Goal: Navigation & Orientation: Understand site structure

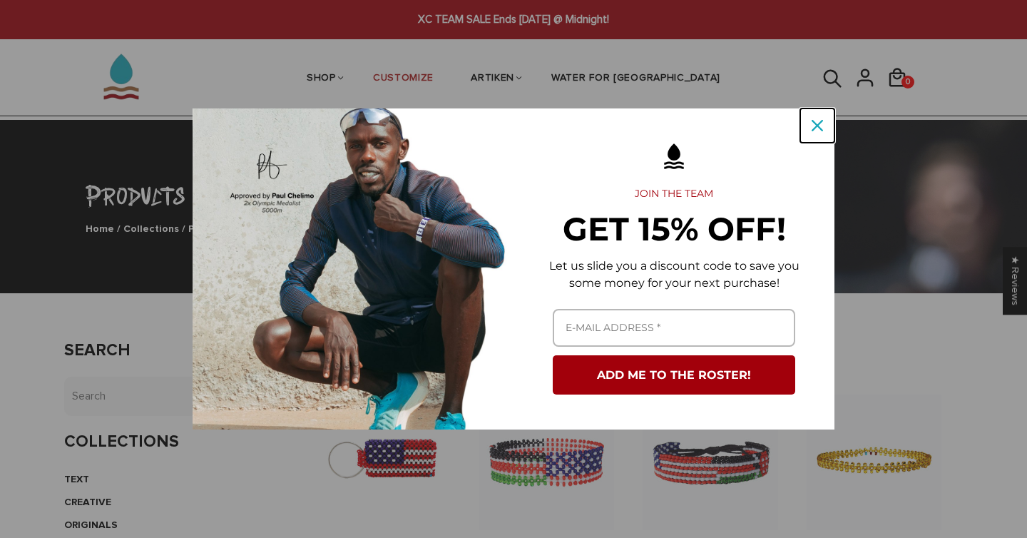
click at [812, 125] on icon "close icon" at bounding box center [817, 125] width 11 height 11
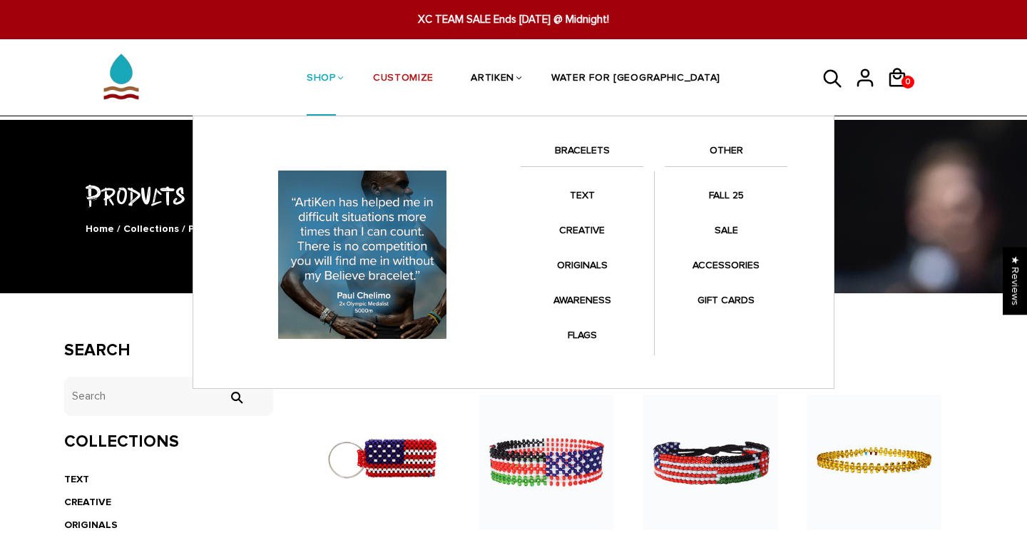
click at [582, 144] on link "BRACELETS" at bounding box center [582, 154] width 123 height 24
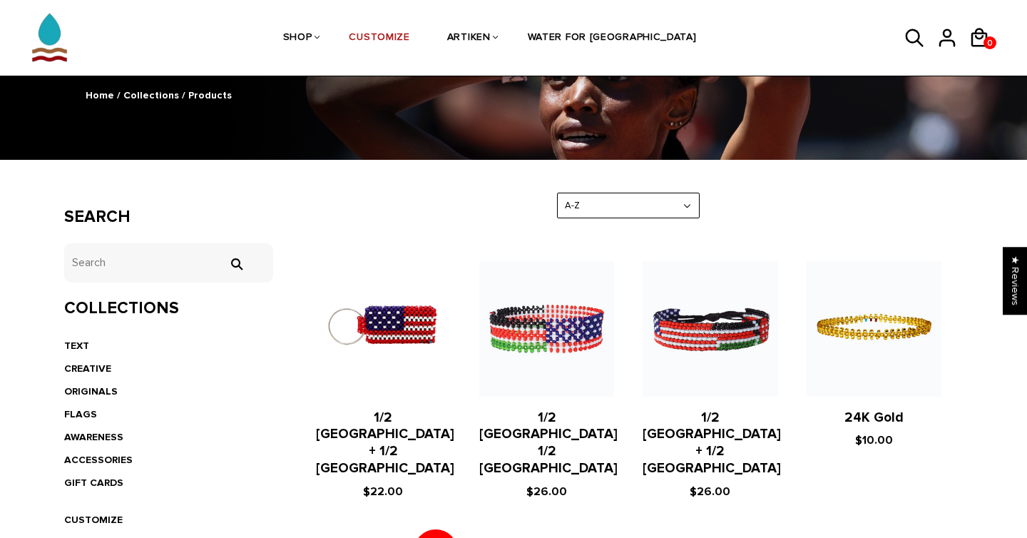
scroll to position [136, 0]
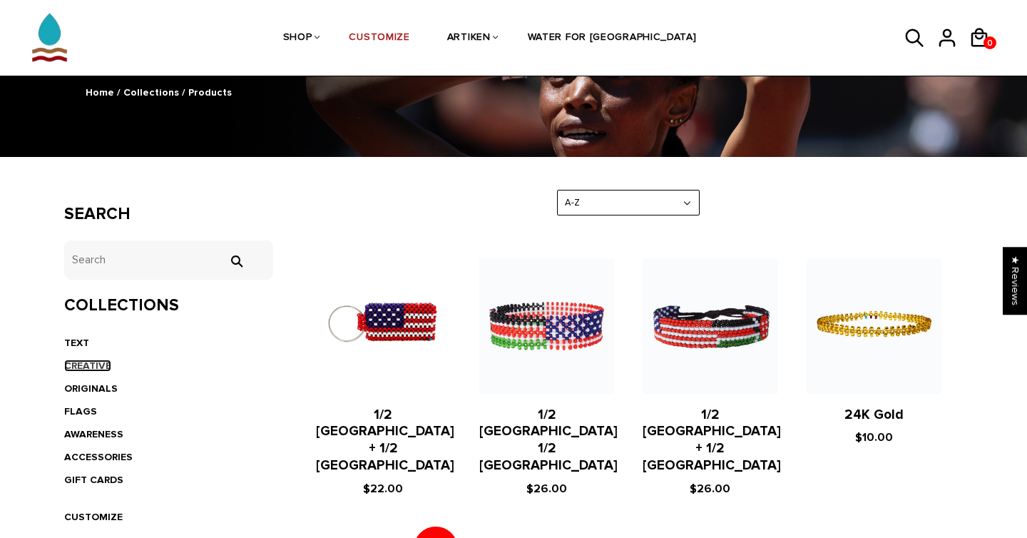
click at [99, 366] on link "CREATIVE" at bounding box center [87, 366] width 47 height 12
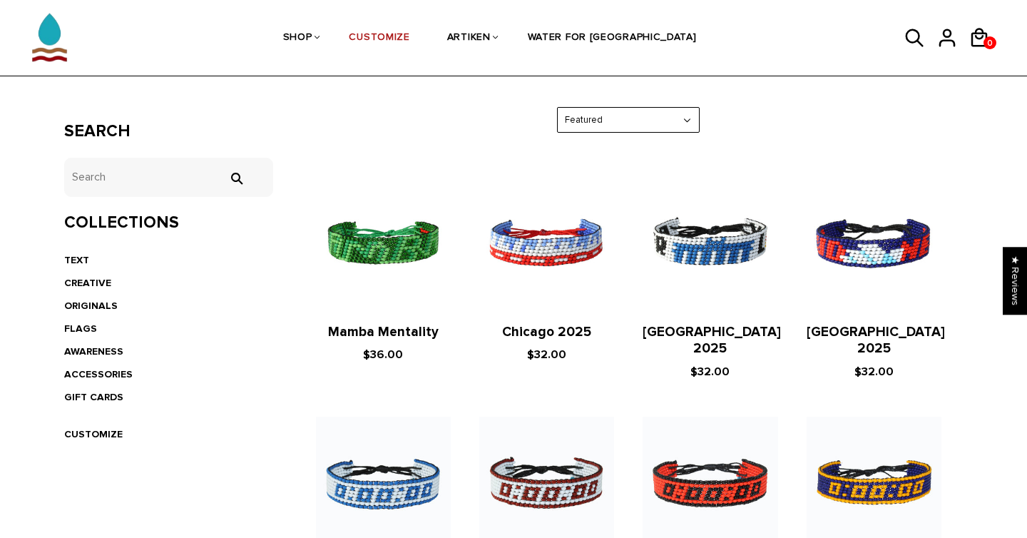
scroll to position [223, 0]
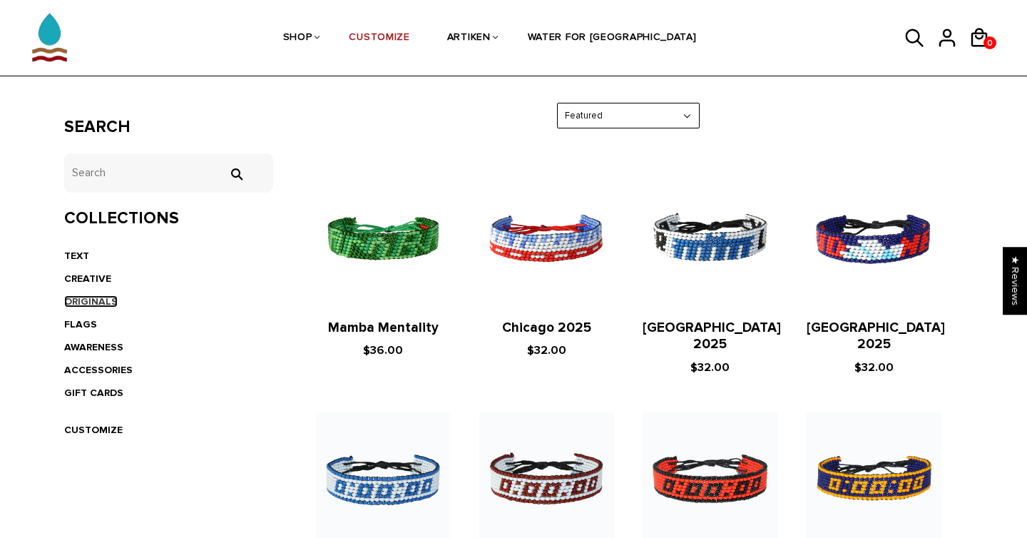
click at [91, 301] on link "ORIGINALS" at bounding box center [91, 301] width 54 height 12
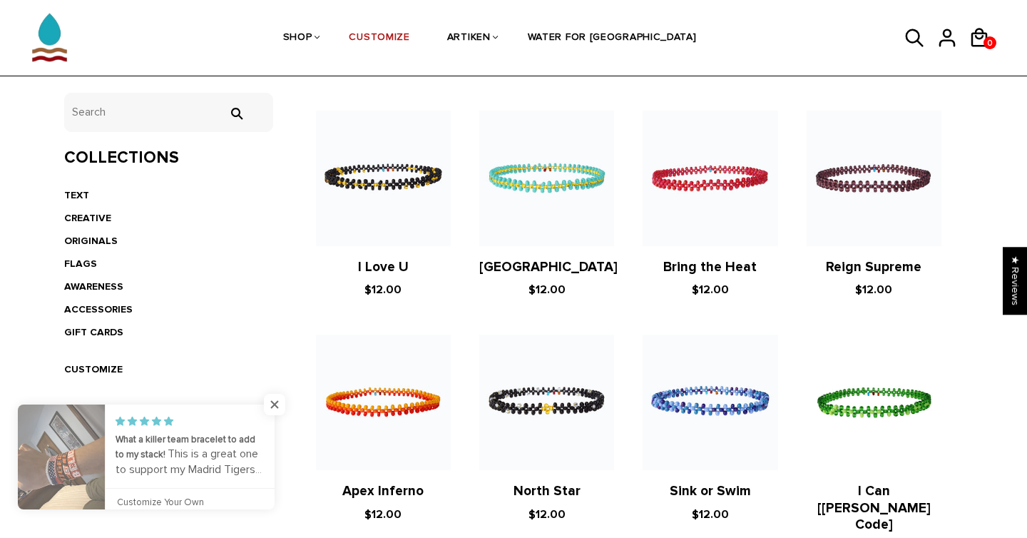
scroll to position [305, 0]
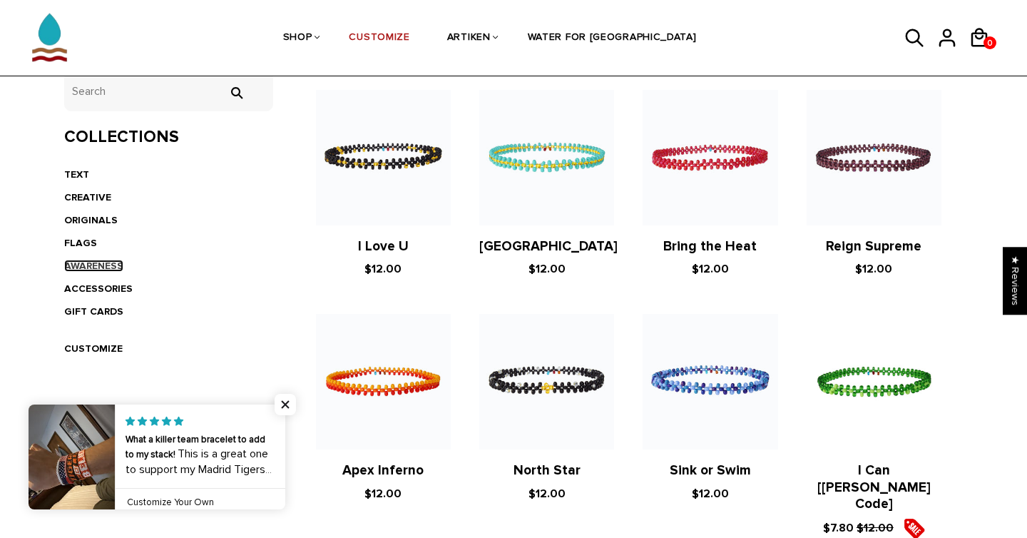
click at [93, 266] on link "AWARENESS" at bounding box center [93, 266] width 59 height 12
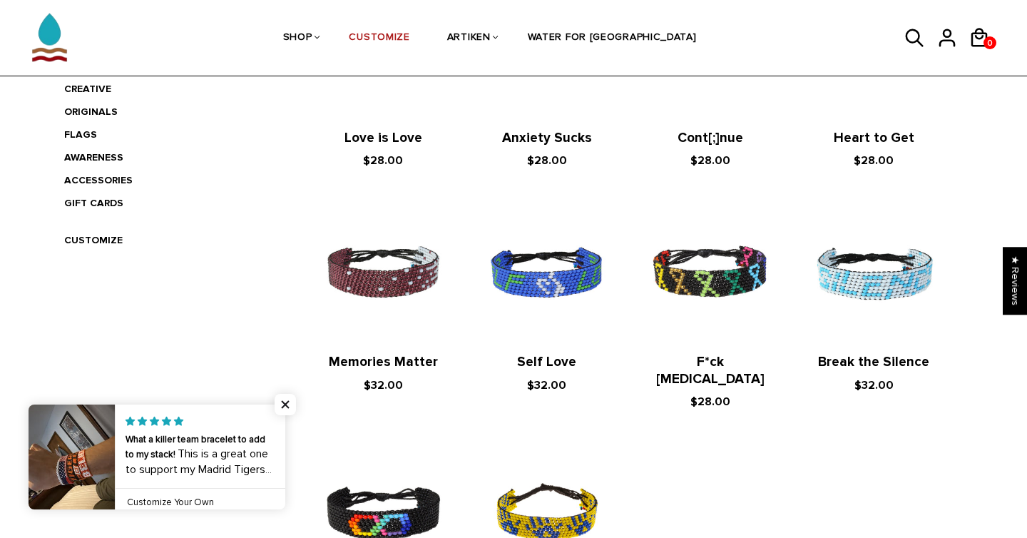
scroll to position [418, 0]
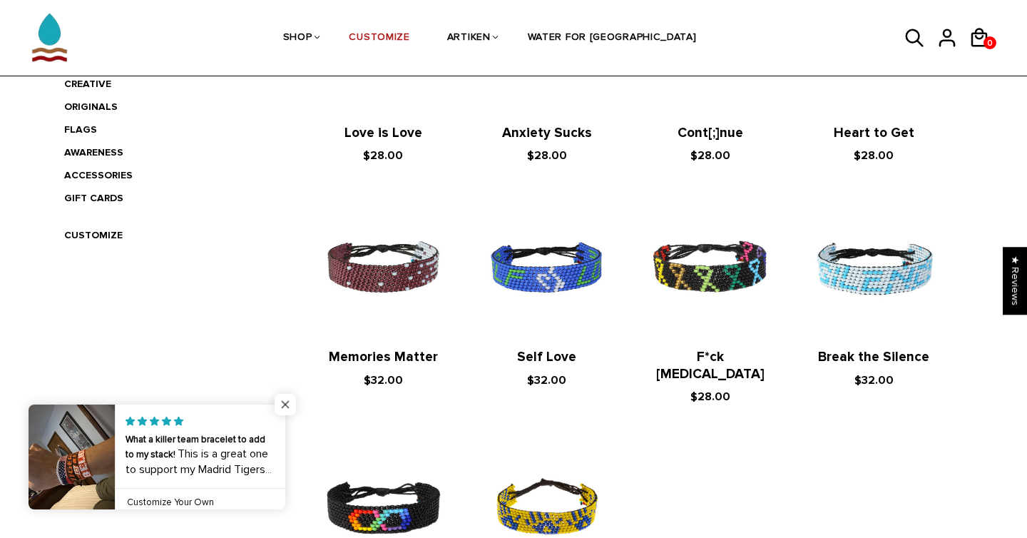
click at [286, 403] on span "Close popup widget" at bounding box center [285, 404] width 21 height 21
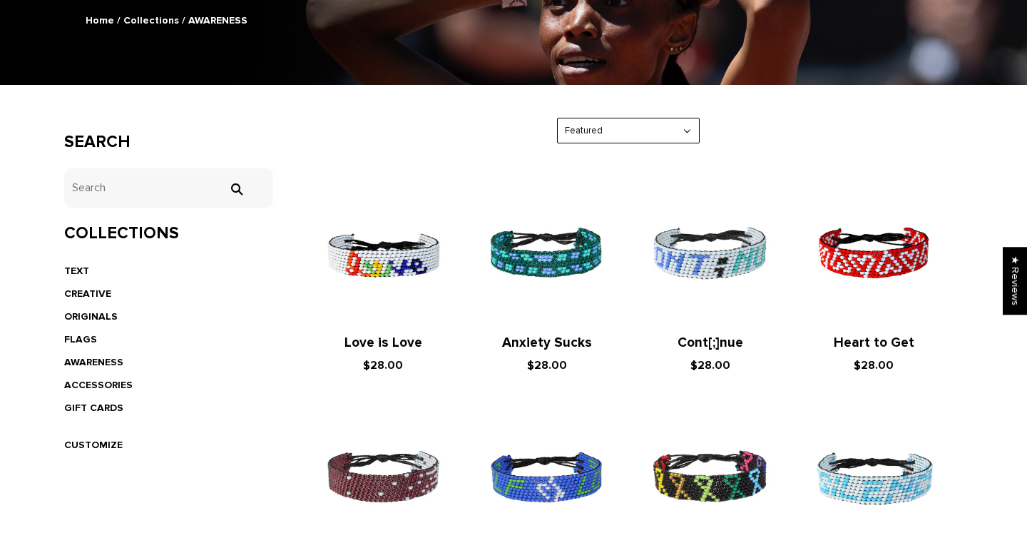
scroll to position [0, 0]
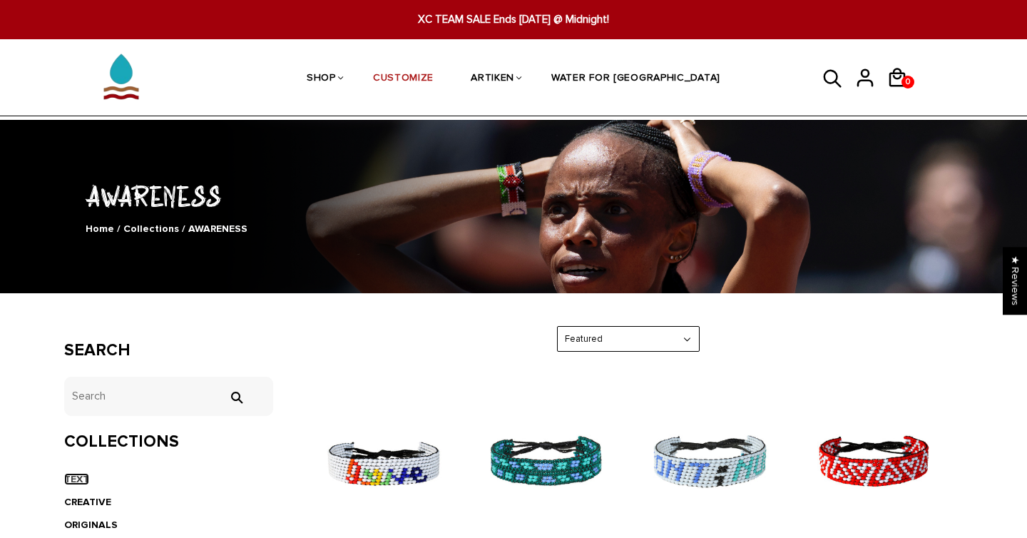
click at [68, 475] on link "TEXT" at bounding box center [76, 479] width 25 height 12
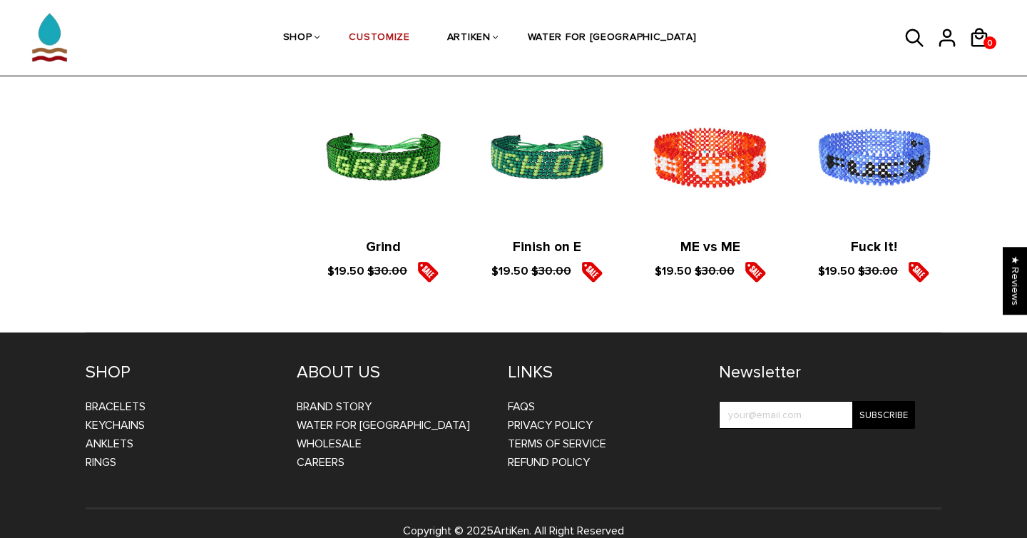
scroll to position [2341, 0]
